Goal: Task Accomplishment & Management: Manage account settings

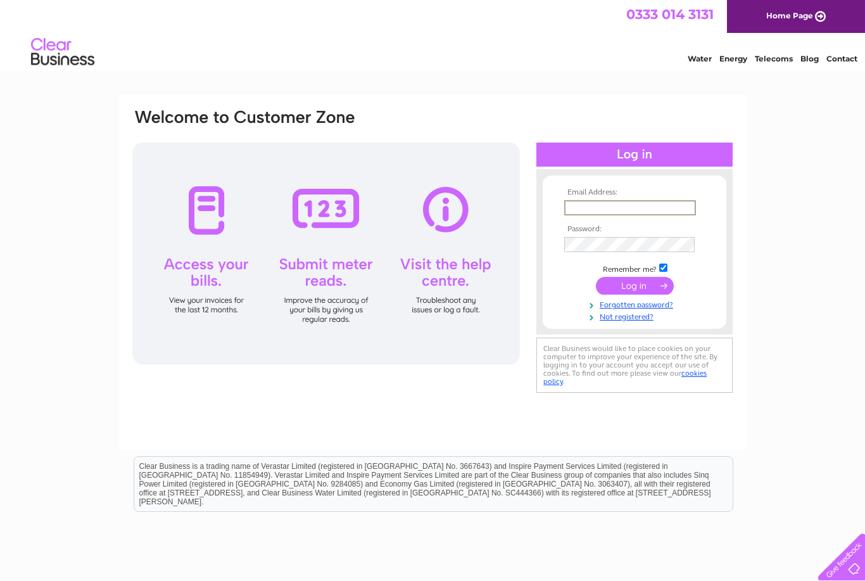
type input "[EMAIL_ADDRESS][DOMAIN_NAME]"
click at [634, 286] on input "submit" at bounding box center [635, 286] width 78 height 18
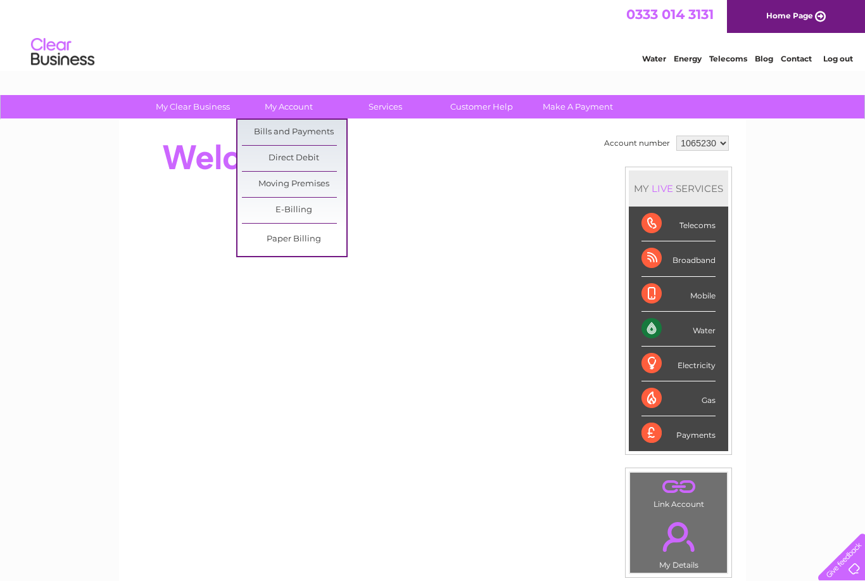
click at [303, 132] on link "Bills and Payments" at bounding box center [294, 132] width 104 height 25
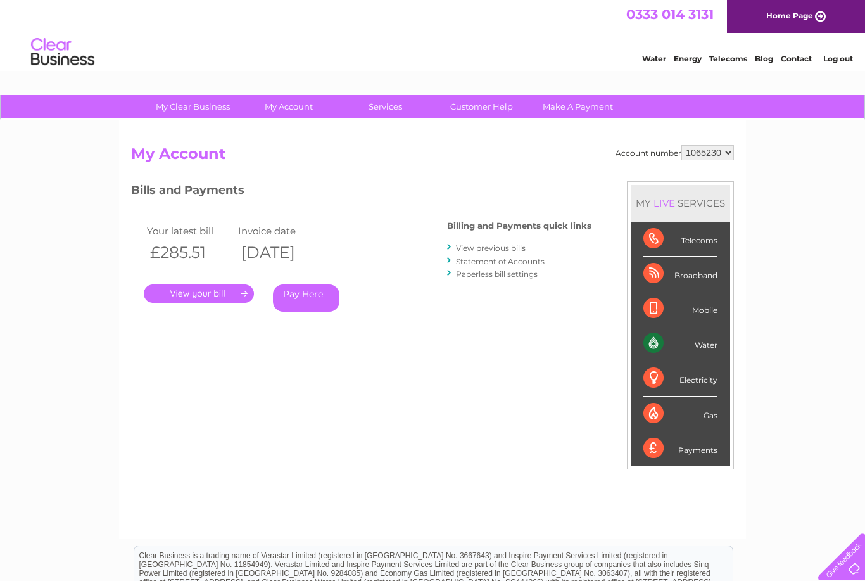
click at [215, 292] on link "." at bounding box center [199, 293] width 110 height 18
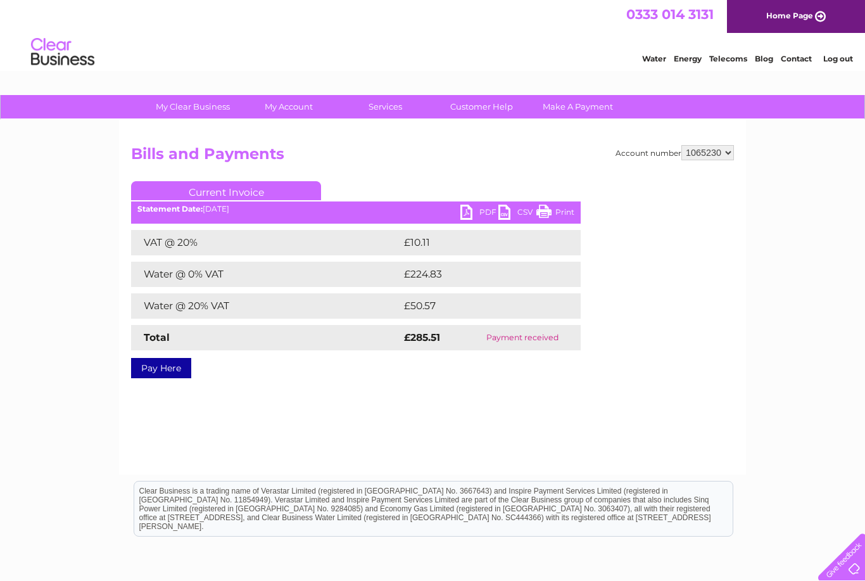
click at [473, 206] on link "PDF" at bounding box center [479, 214] width 38 height 18
